Goal: Complete application form

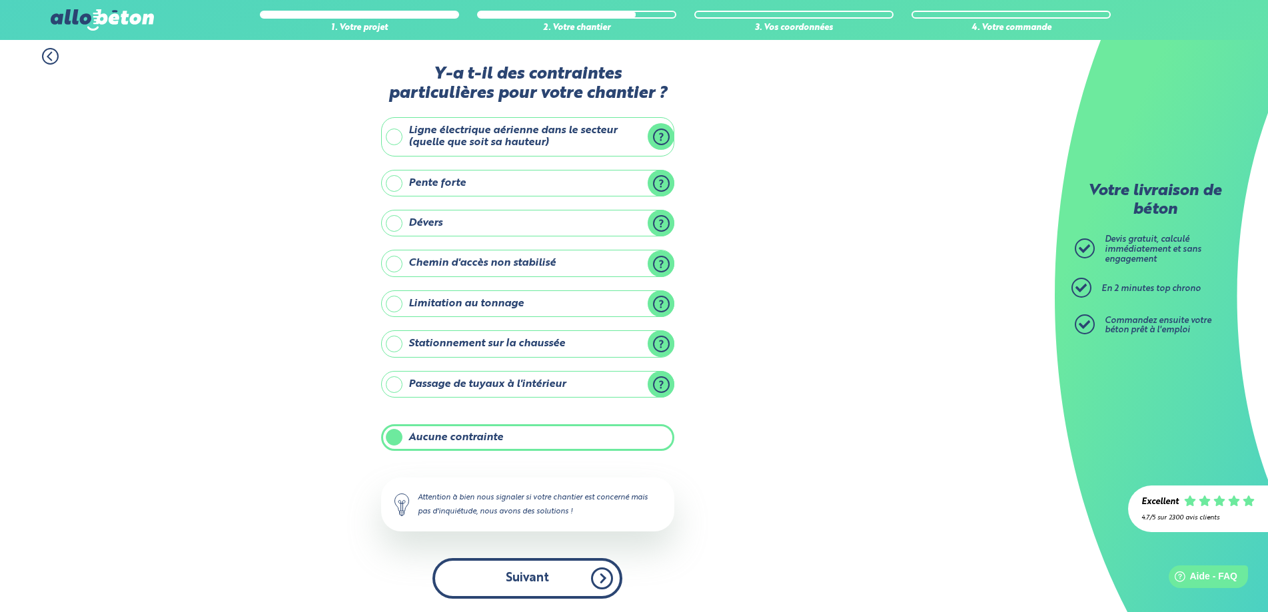
click at [540, 570] on button "Suivant" at bounding box center [527, 578] width 190 height 41
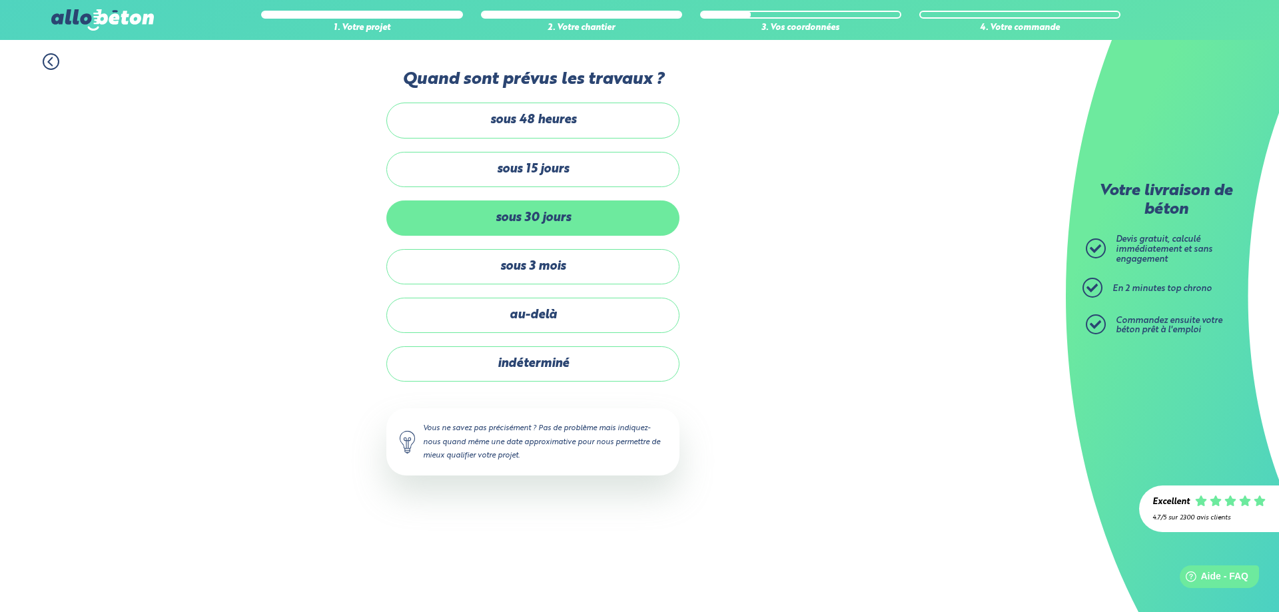
click at [545, 219] on label "sous 30 jours" at bounding box center [532, 218] width 293 height 35
click at [0, 0] on input "sous 30 jours" at bounding box center [0, 0] width 0 height 0
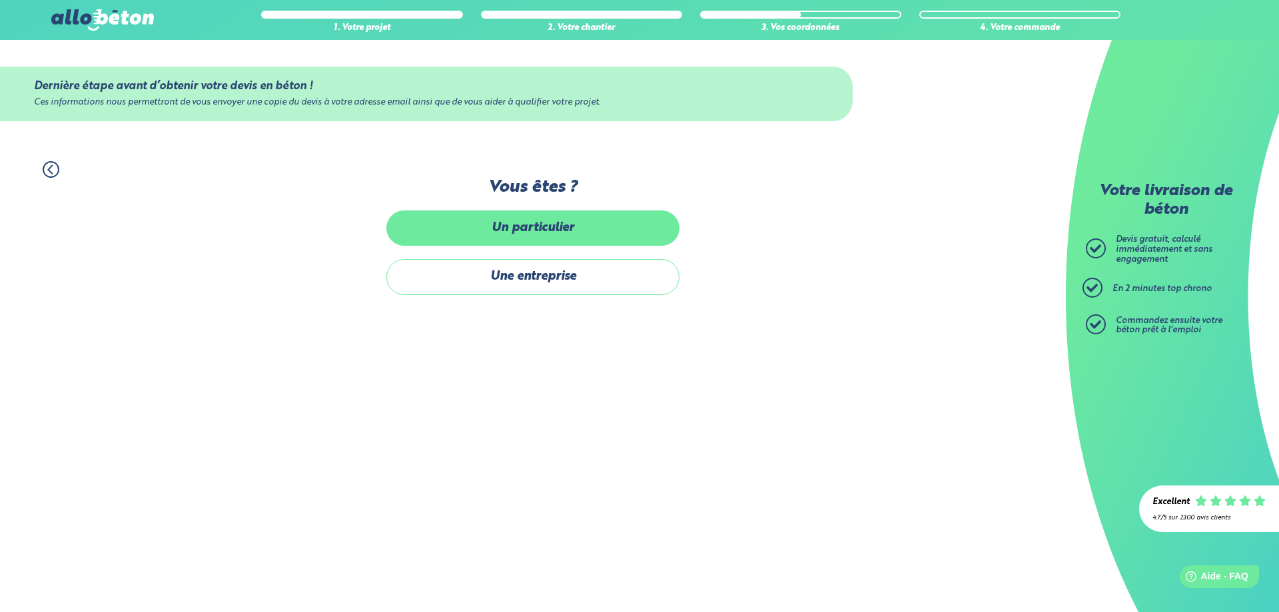
click at [532, 237] on label "Un particulier" at bounding box center [532, 228] width 293 height 35
click at [0, 0] on input "Un particulier" at bounding box center [0, 0] width 0 height 0
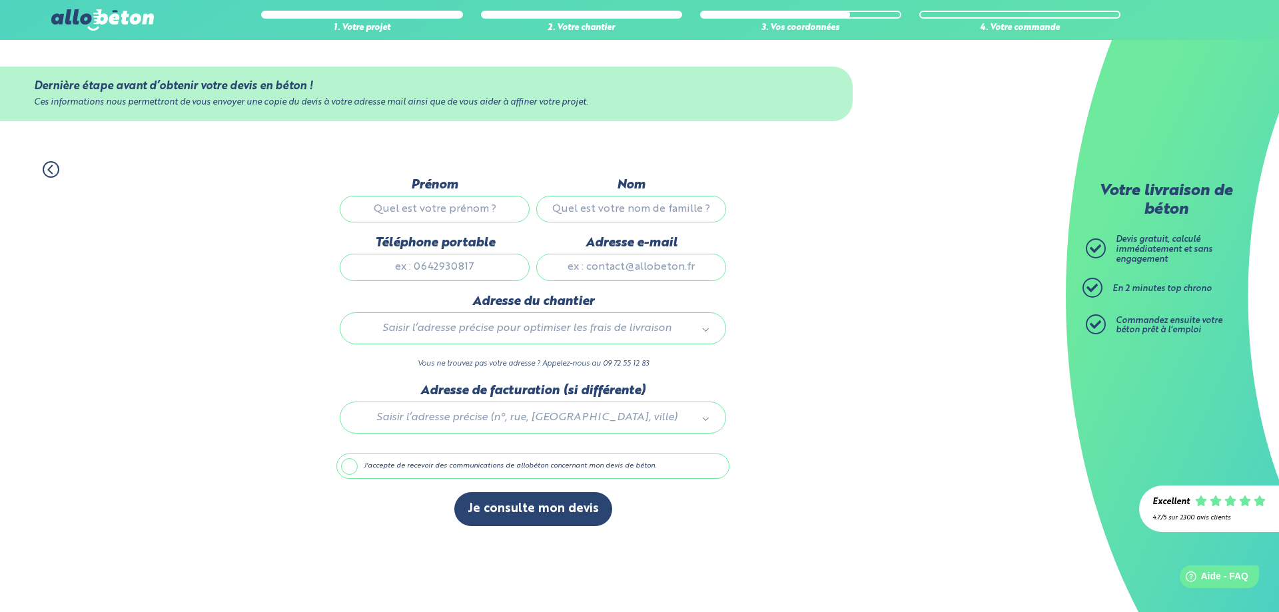
click at [699, 492] on div "Je consulte mon devis" at bounding box center [533, 515] width 393 height 47
